Goal: Information Seeking & Learning: Find specific fact

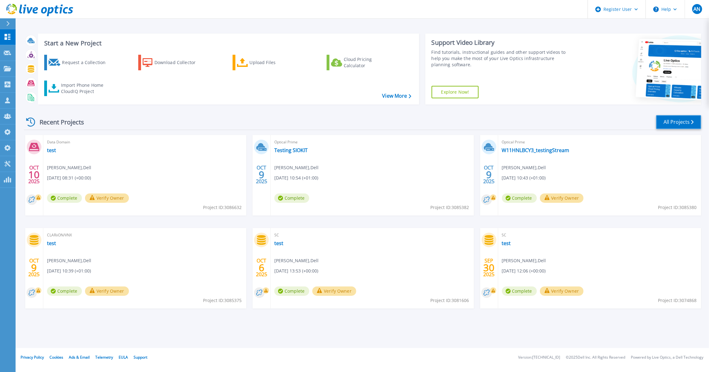
click at [668, 129] on link "All Projects" at bounding box center [678, 122] width 45 height 14
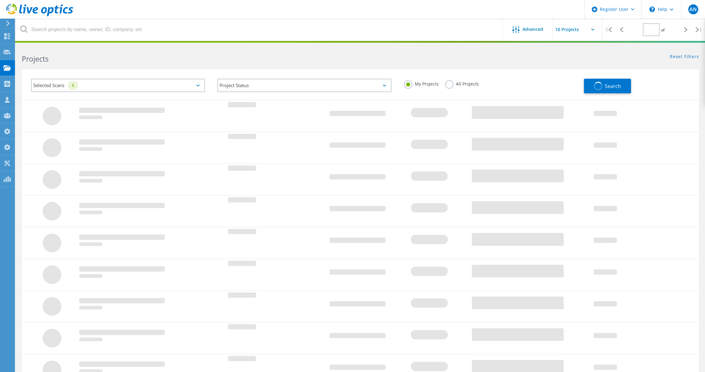
type input "2"
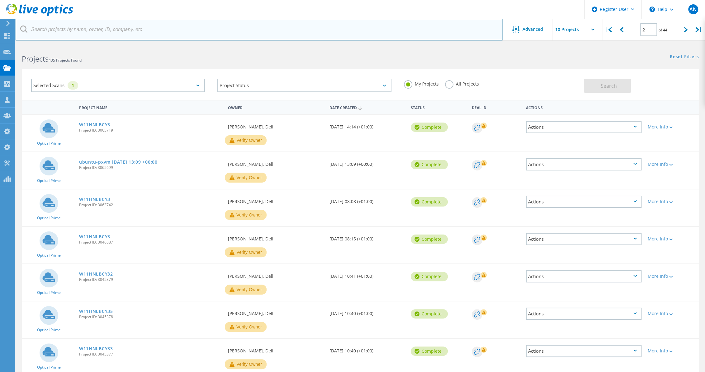
click at [114, 35] on input "text" at bounding box center [259, 30] width 487 height 22
paste input "1466001"
type input "1466001"
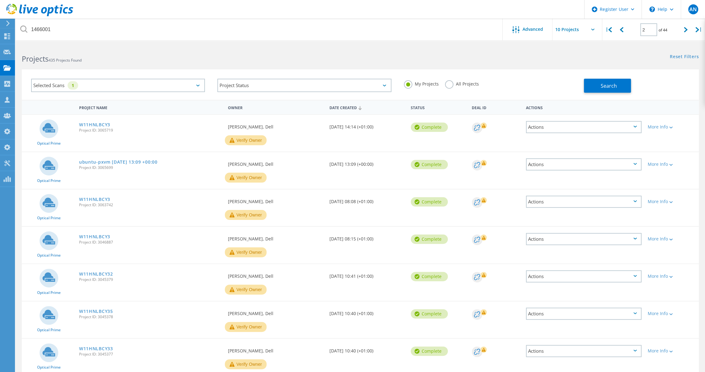
click at [455, 82] on label "All Projects" at bounding box center [462, 83] width 34 height 6
click at [0, 0] on input "All Projects" at bounding box center [0, 0] width 0 height 0
click at [625, 94] on div "Selected Scans 1 Project Status In Progress Complete Published Anonymous Archiv…" at bounding box center [360, 84] width 676 height 30
click at [619, 87] on button "Search" at bounding box center [606, 86] width 47 height 14
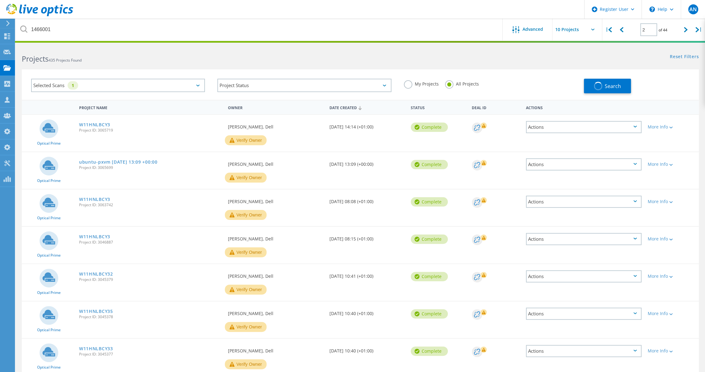
click at [63, 88] on div "Selected Scans 1" at bounding box center [118, 85] width 174 height 13
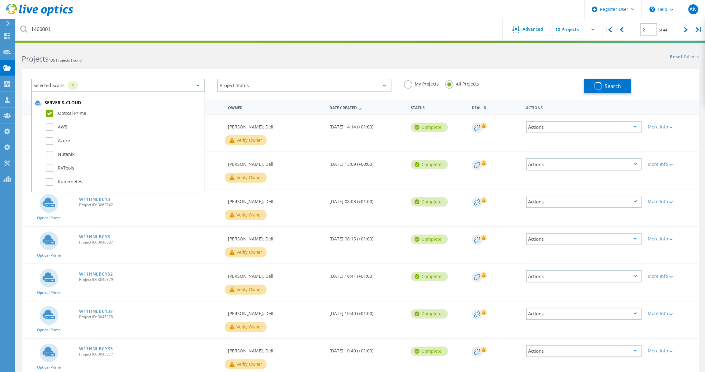
click at [57, 110] on label "Optical Prime" at bounding box center [123, 113] width 155 height 7
click at [0, 0] on input "Optical Prime" at bounding box center [0, 0] width 0 height 0
click at [239, 50] on div "Projects 435 Projects Found" at bounding box center [188, 53] width 344 height 16
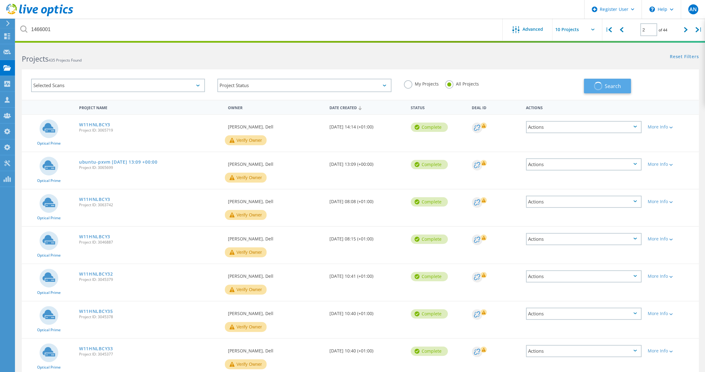
type input "1"
click at [590, 90] on button "Search" at bounding box center [606, 86] width 47 height 15
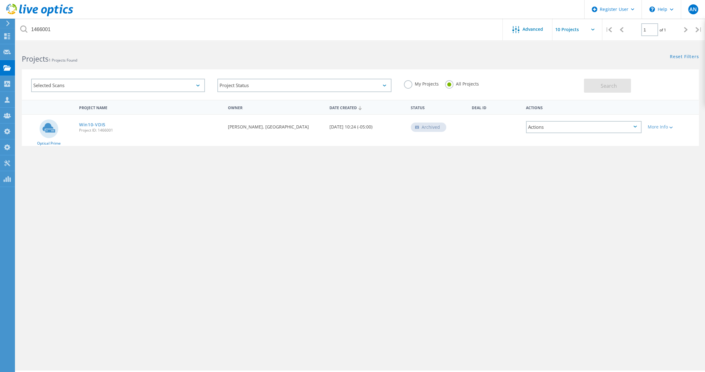
click at [127, 173] on div "Project Name Owner Date Created Status Deal Id Actions Optical Prime Win10-VDI5…" at bounding box center [360, 181] width 676 height 162
click at [150, 250] on div "Project Name Owner Date Created Status Deal Id Actions Optical Prime Win10-VDI5…" at bounding box center [360, 181] width 676 height 162
drag, startPoint x: 101, startPoint y: 126, endPoint x: 87, endPoint y: 152, distance: 29.1
click at [87, 152] on div "Project Name Owner Date Created Status Deal Id Actions Optical Prime Win10-VDI5…" at bounding box center [360, 181] width 676 height 162
click at [108, 131] on span "Project ID: 1466001" at bounding box center [150, 131] width 143 height 4
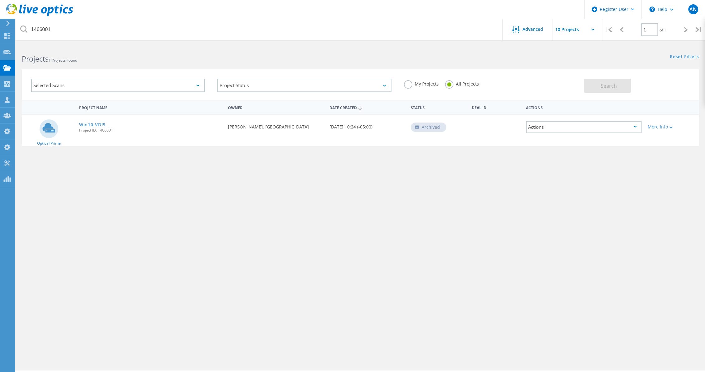
click at [108, 131] on span "Project ID: 1466001" at bounding box center [150, 131] width 143 height 4
copy span "1466001"
